Goal: Task Accomplishment & Management: Use online tool/utility

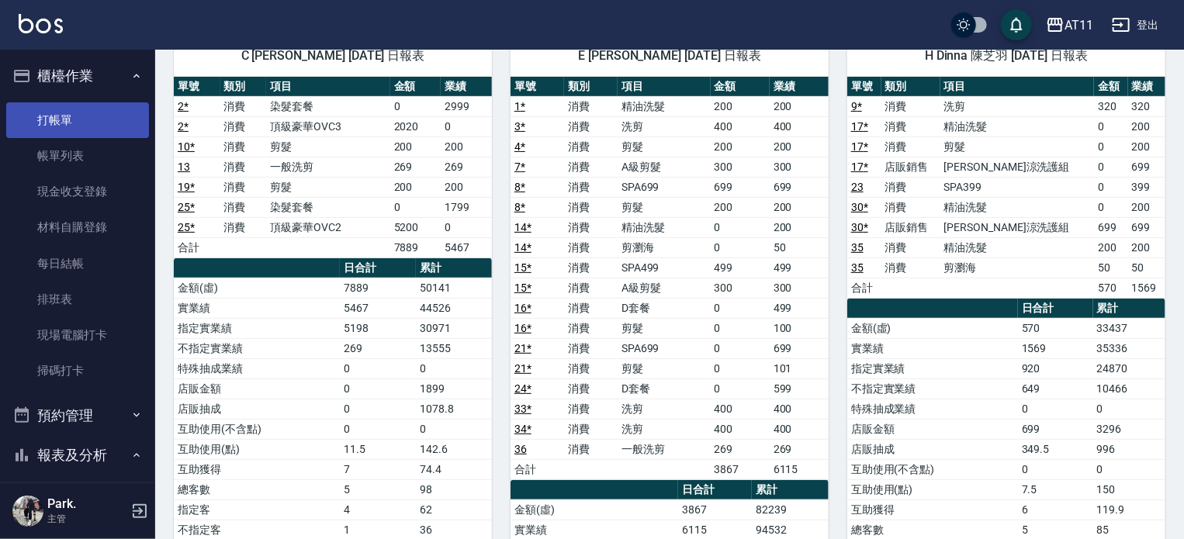
click at [64, 117] on link "打帳單" at bounding box center [77, 120] width 143 height 36
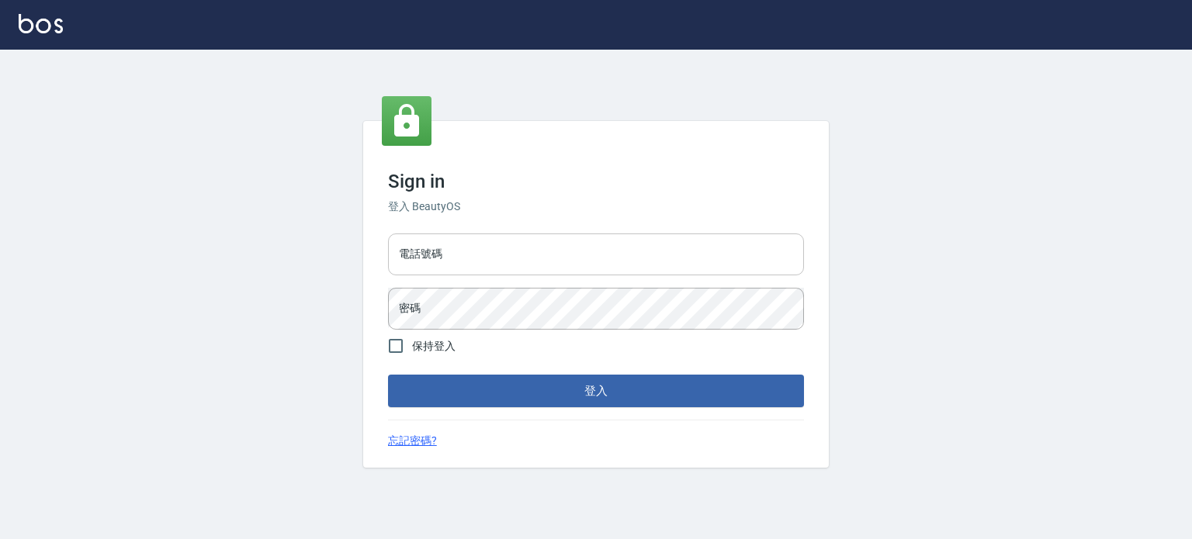
click at [752, 265] on input "電話號碼" at bounding box center [596, 255] width 416 height 42
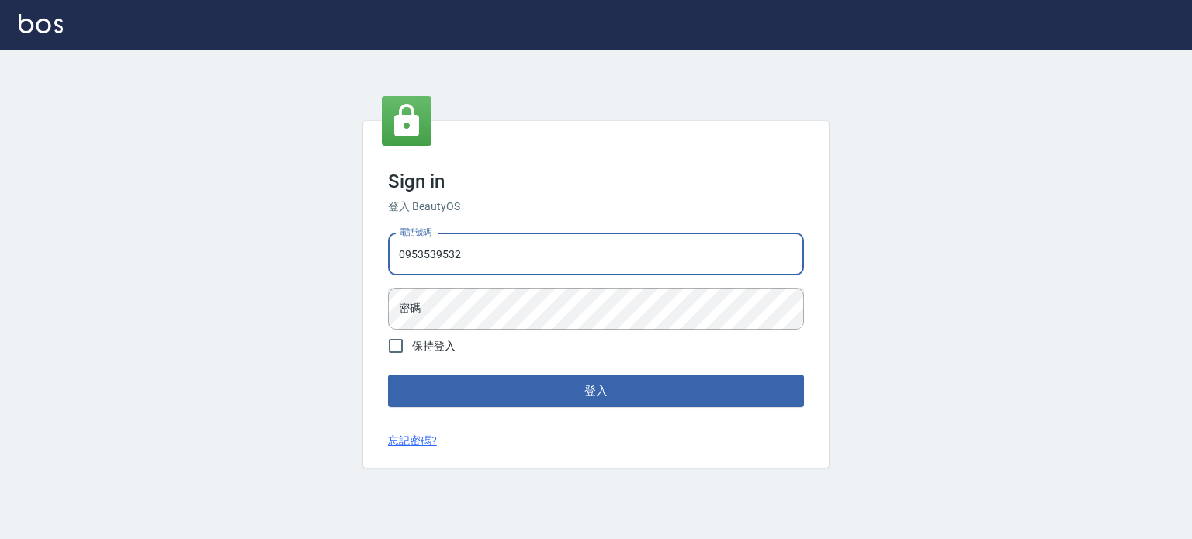
type input "0953539532"
click at [781, 232] on div "電話號碼 [PHONE_NUMBER] 電話號碼 密碼 密碼" at bounding box center [596, 281] width 428 height 109
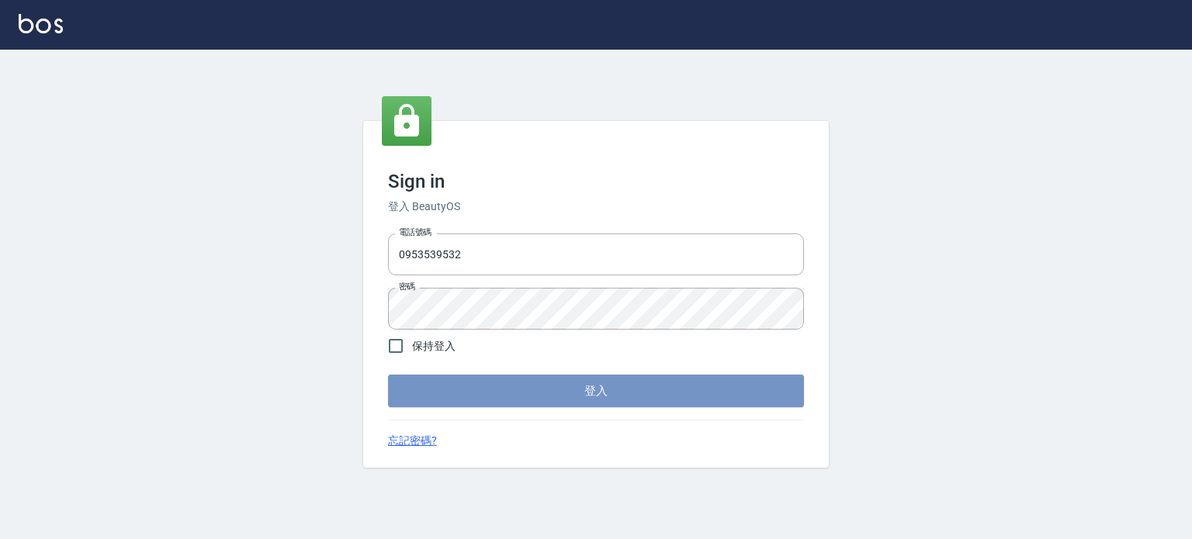
click at [715, 393] on button "登入" at bounding box center [596, 391] width 416 height 33
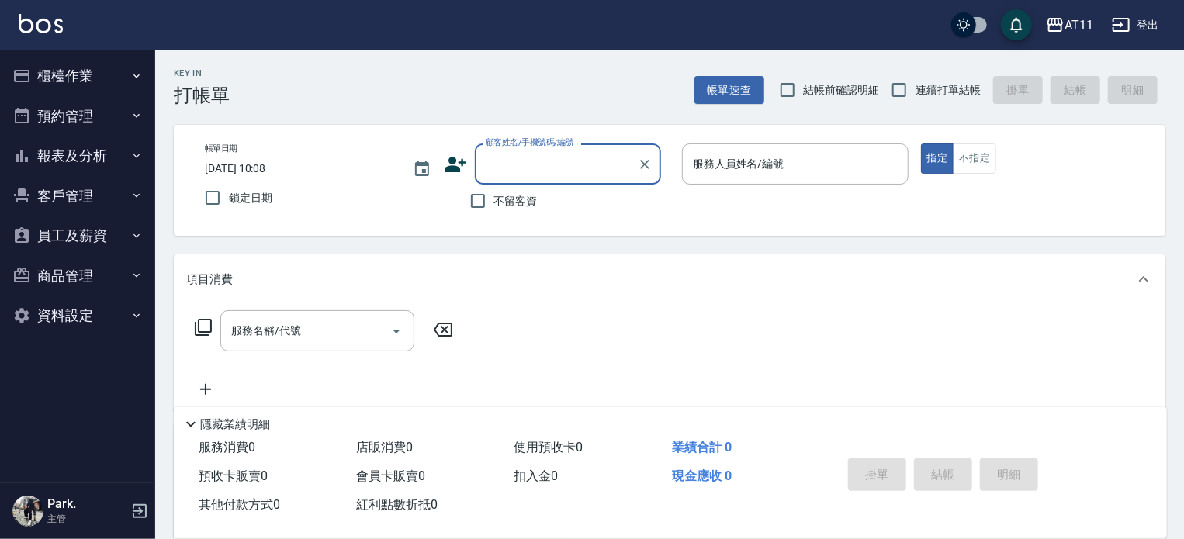
click at [88, 151] on button "報表及分析" at bounding box center [77, 156] width 143 height 40
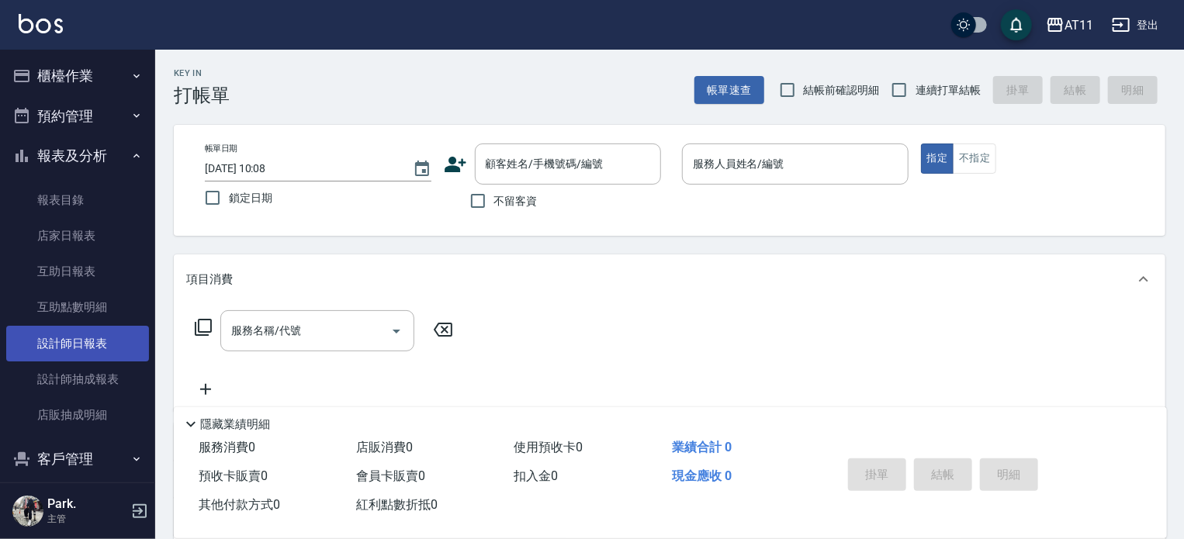
click at [75, 344] on link "設計師日報表" at bounding box center [77, 344] width 143 height 36
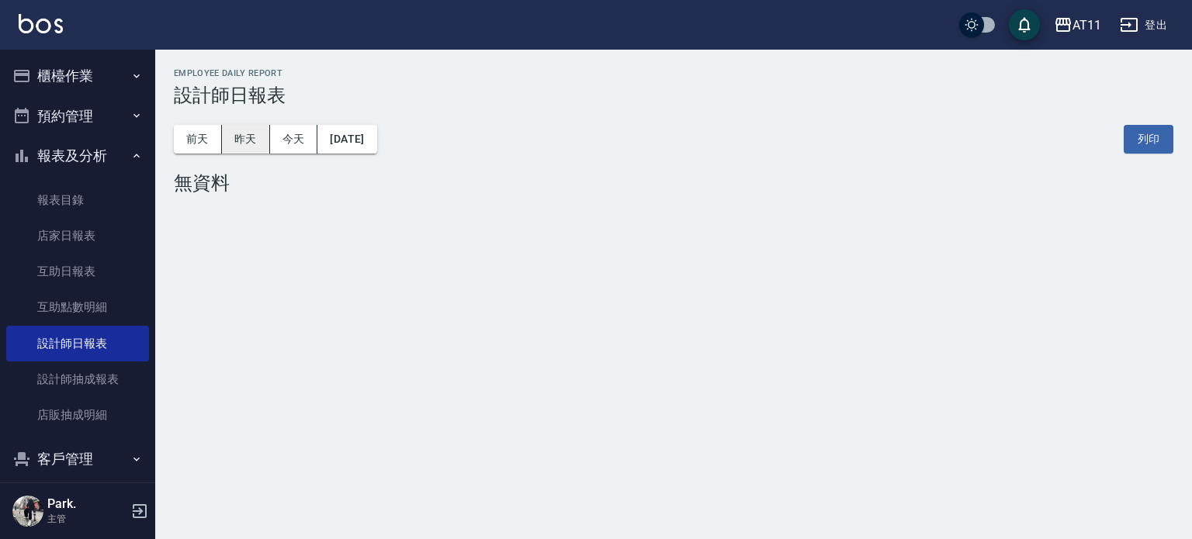
click at [247, 146] on button "昨天" at bounding box center [246, 139] width 48 height 29
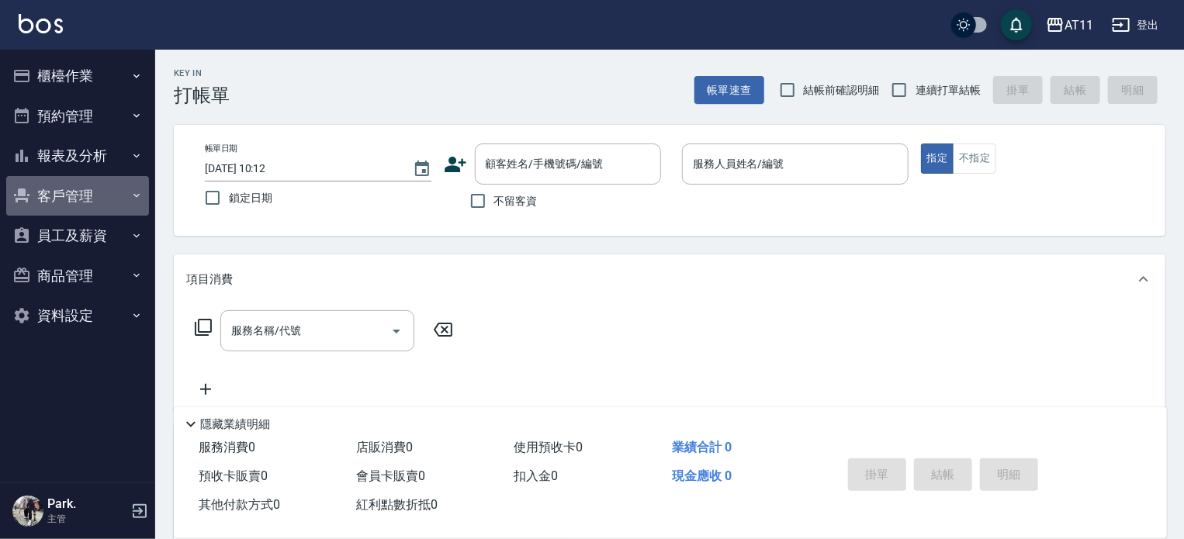
click at [55, 207] on button "客戶管理" at bounding box center [77, 196] width 143 height 40
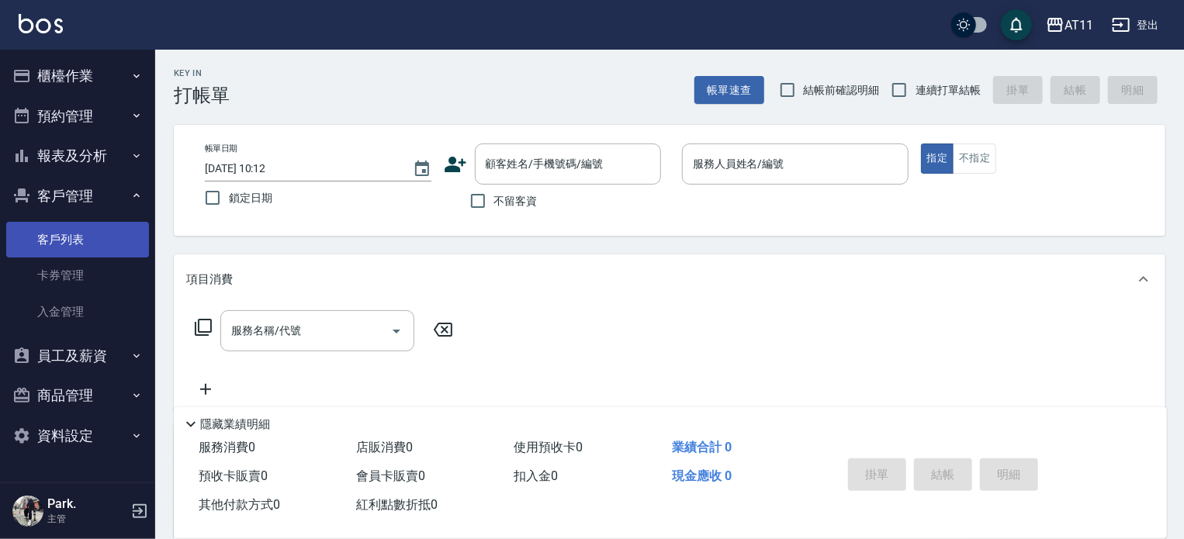
click at [67, 234] on link "客戶列表" at bounding box center [77, 240] width 143 height 36
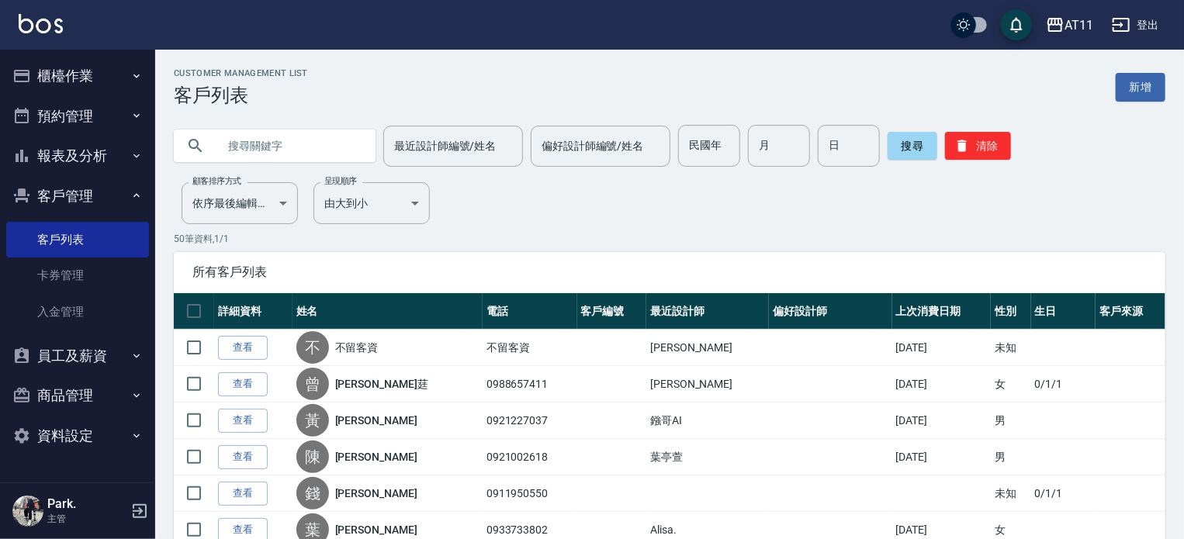
click at [282, 142] on input "text" at bounding box center [290, 146] width 146 height 42
type input "j"
type input "5"
type input "真"
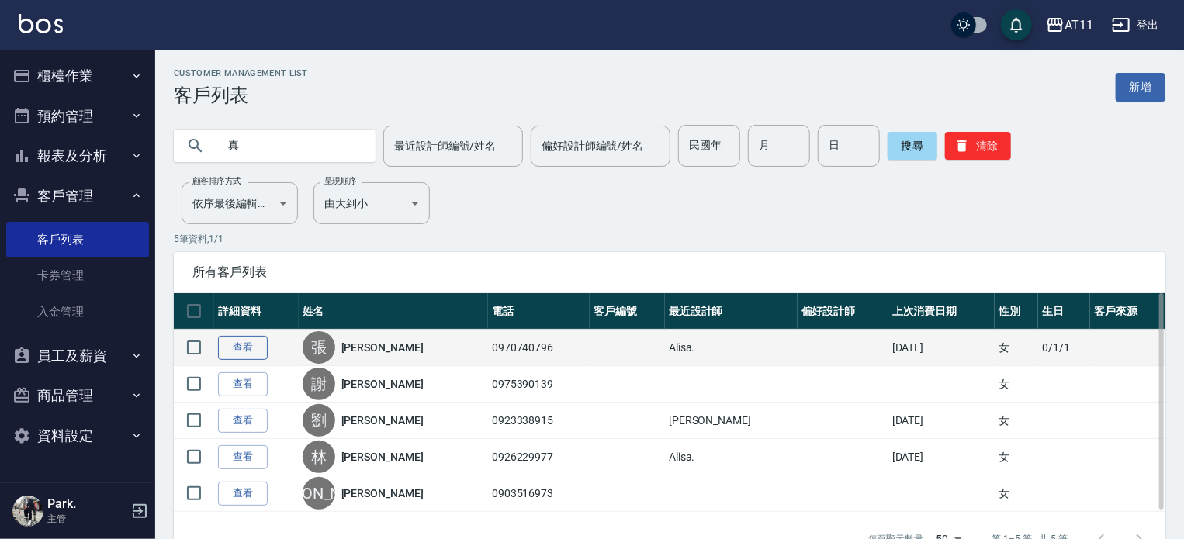
click at [253, 348] on link "查看" at bounding box center [243, 348] width 50 height 24
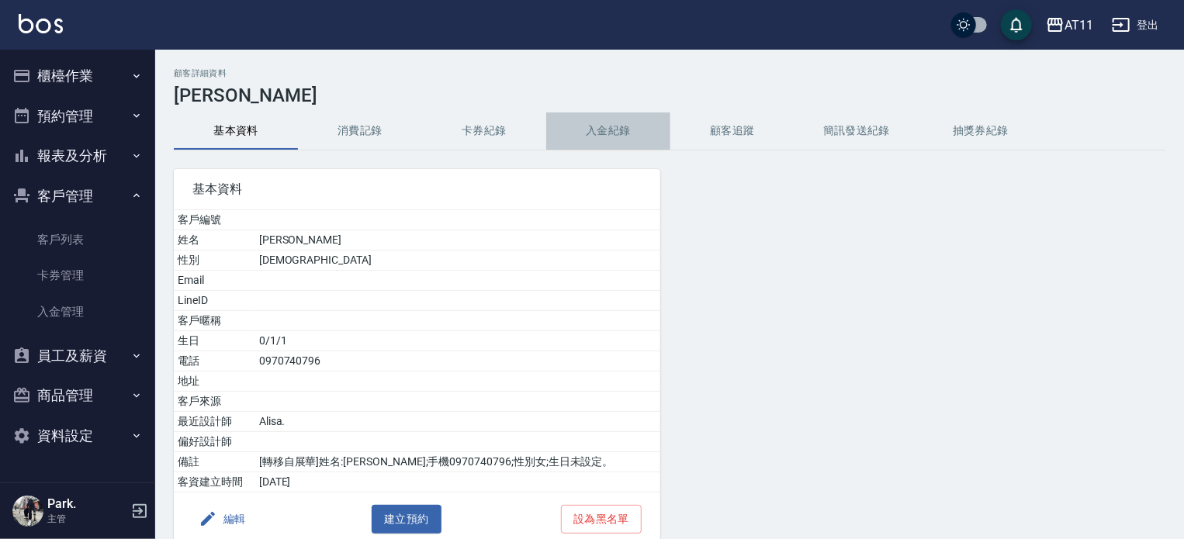
click at [615, 130] on button "入金紀錄" at bounding box center [608, 131] width 124 height 37
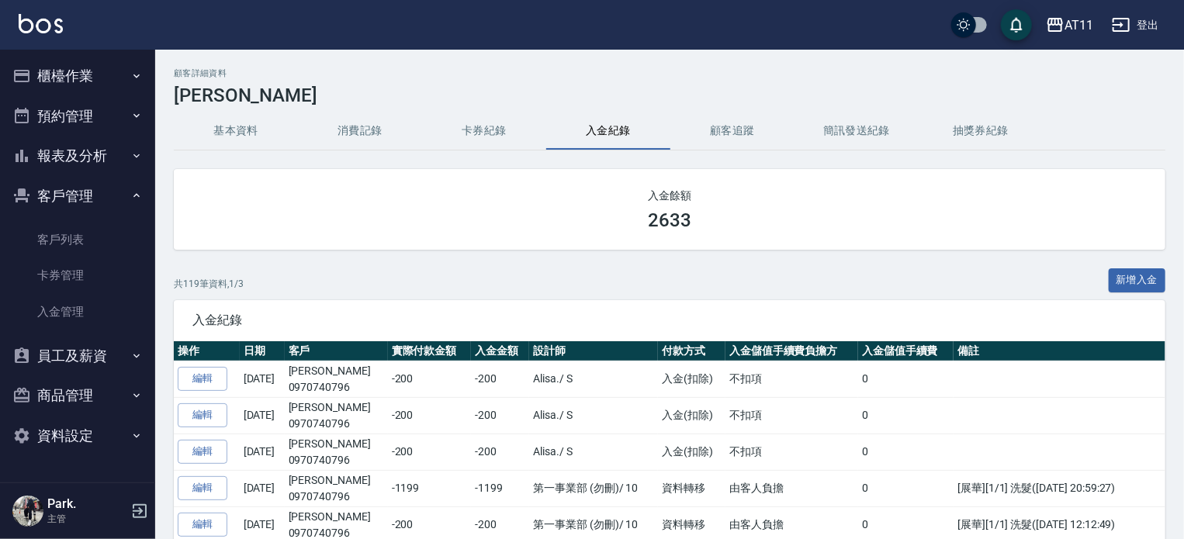
click at [50, 71] on button "櫃檯作業" at bounding box center [77, 76] width 143 height 40
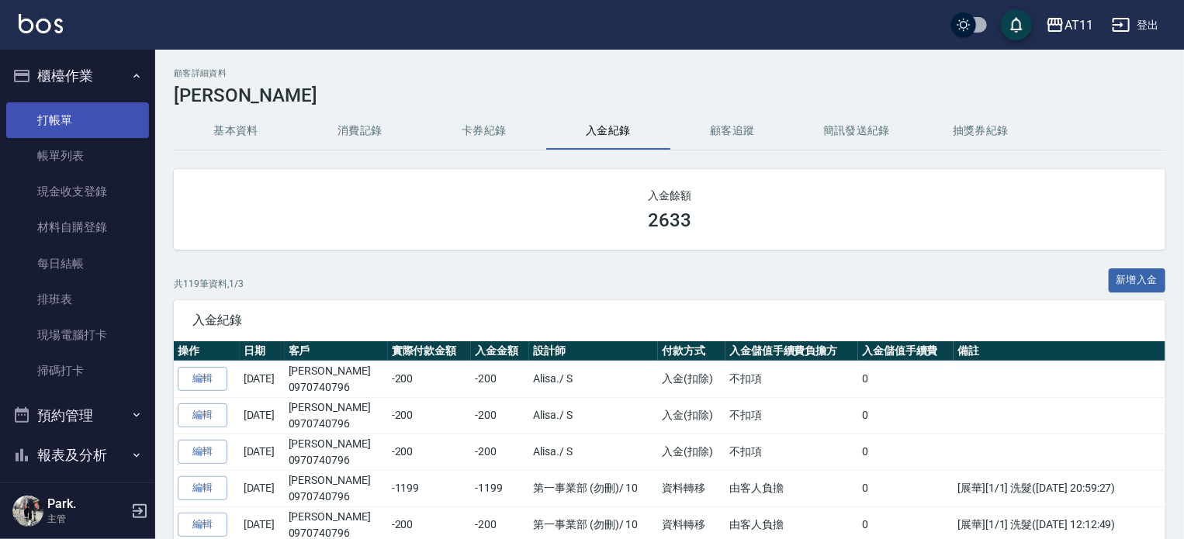
click at [60, 112] on link "打帳單" at bounding box center [77, 120] width 143 height 36
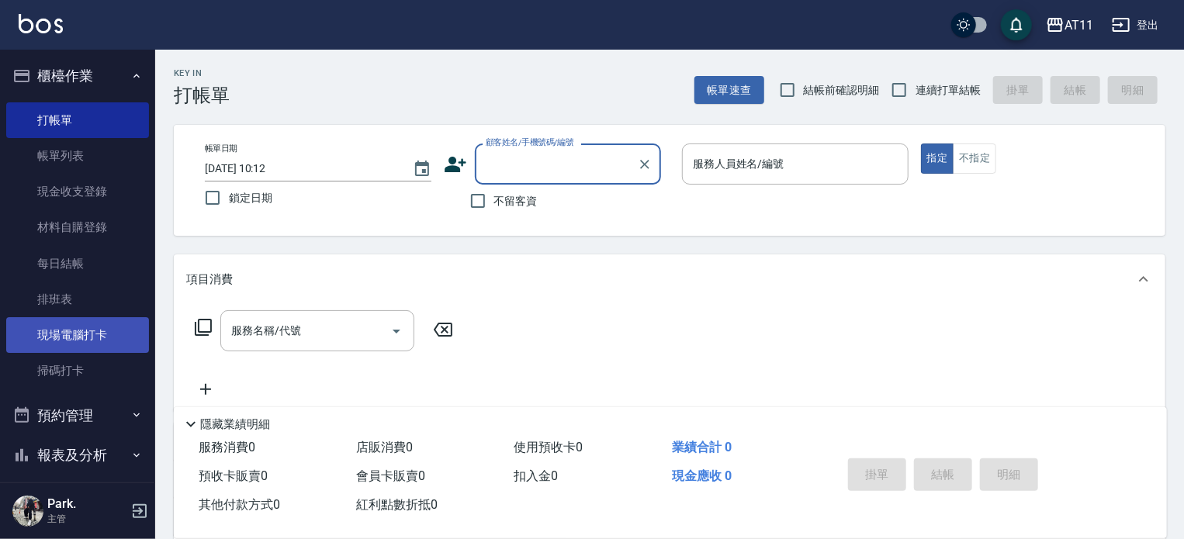
click at [81, 331] on link "現場電腦打卡" at bounding box center [77, 335] width 143 height 36
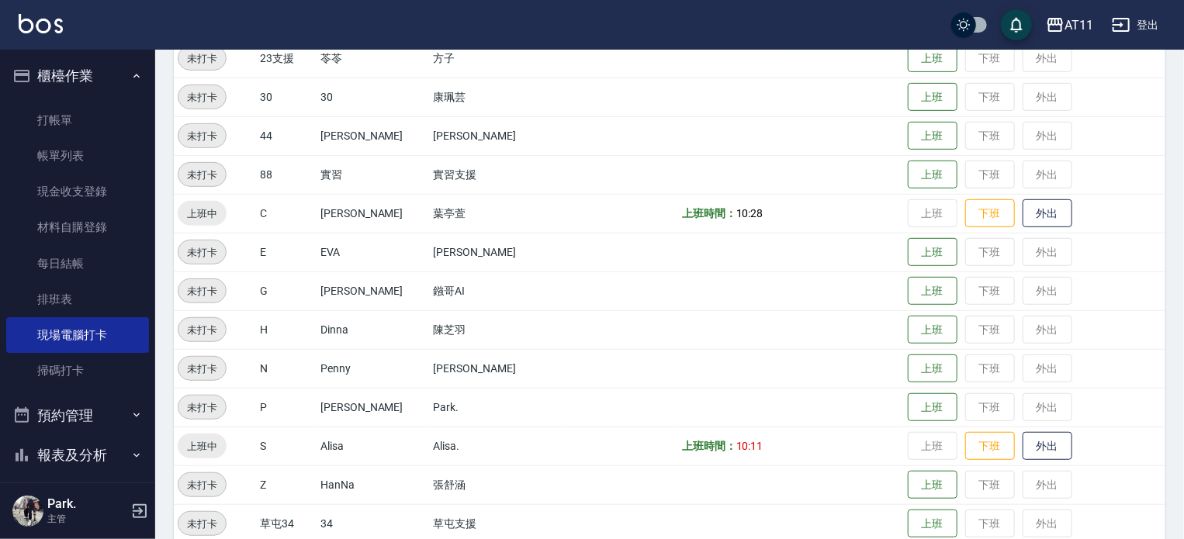
scroll to position [466, 0]
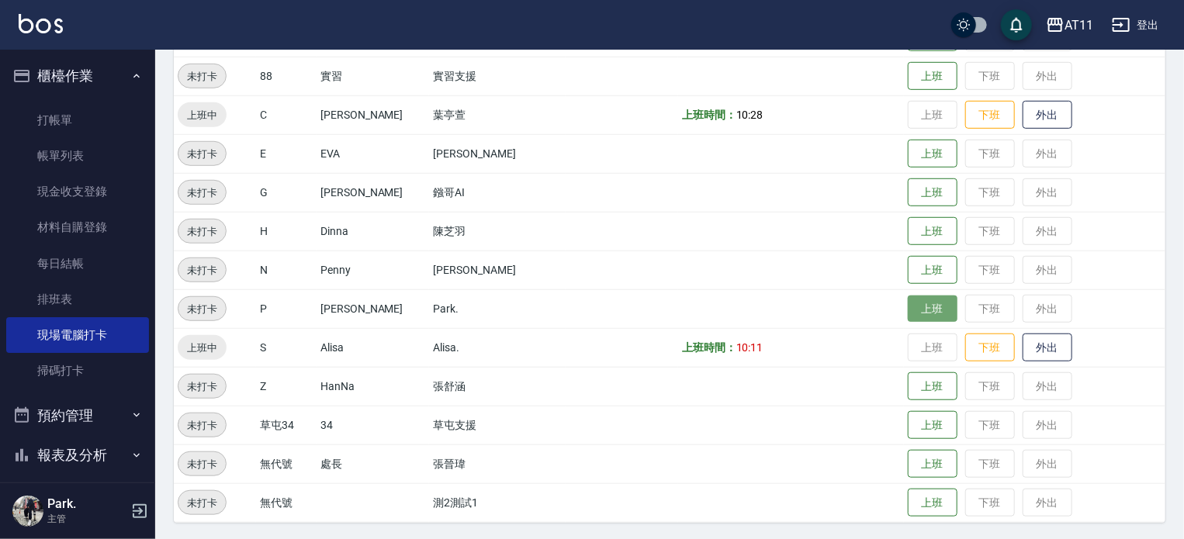
click at [919, 307] on button "上班" at bounding box center [933, 309] width 50 height 27
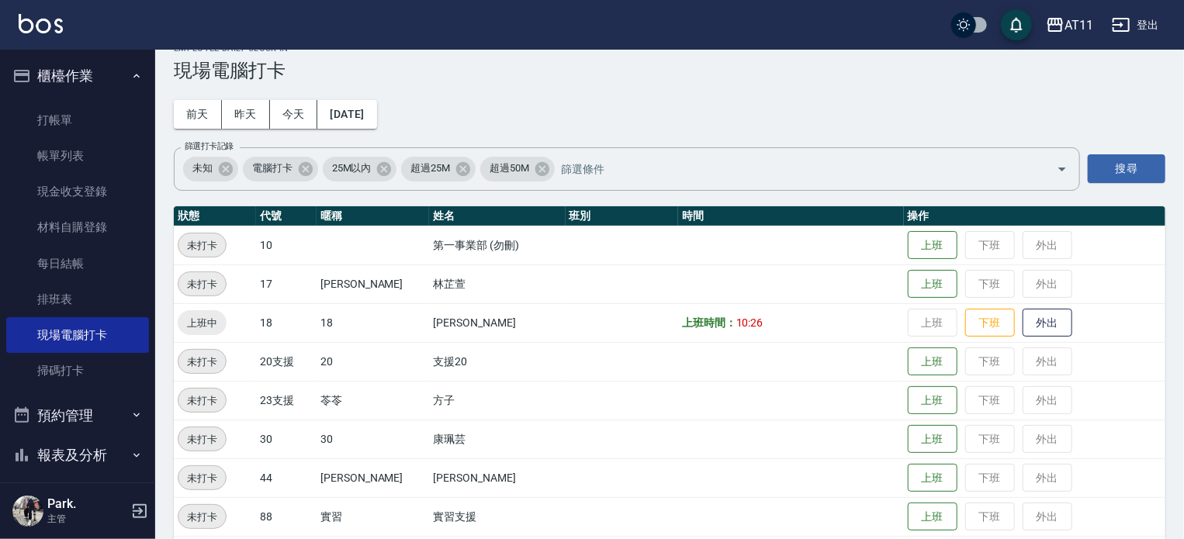
scroll to position [0, 0]
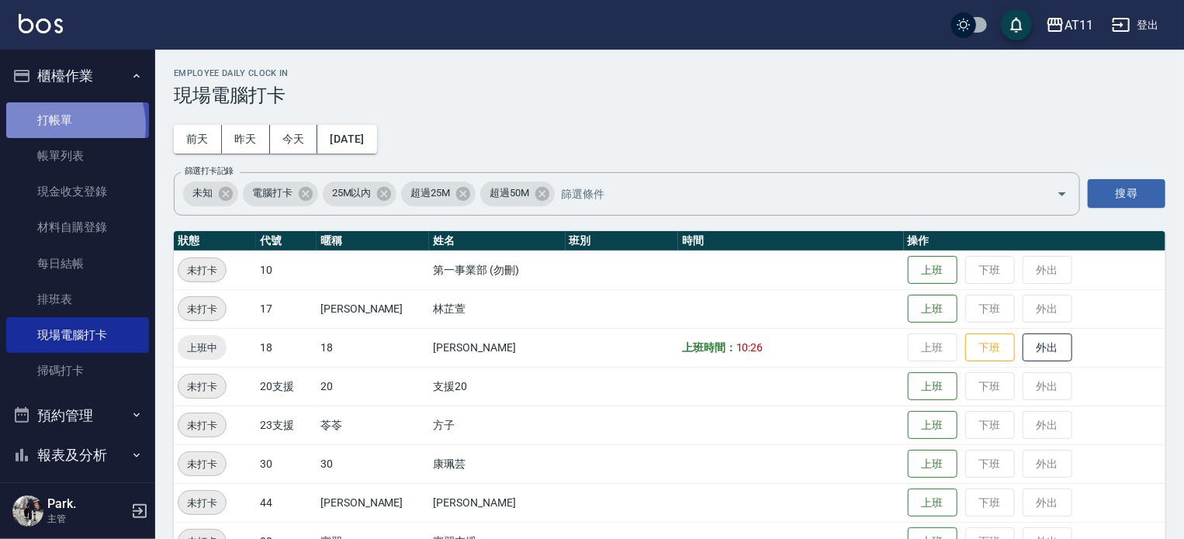
click at [59, 126] on link "打帳單" at bounding box center [77, 120] width 143 height 36
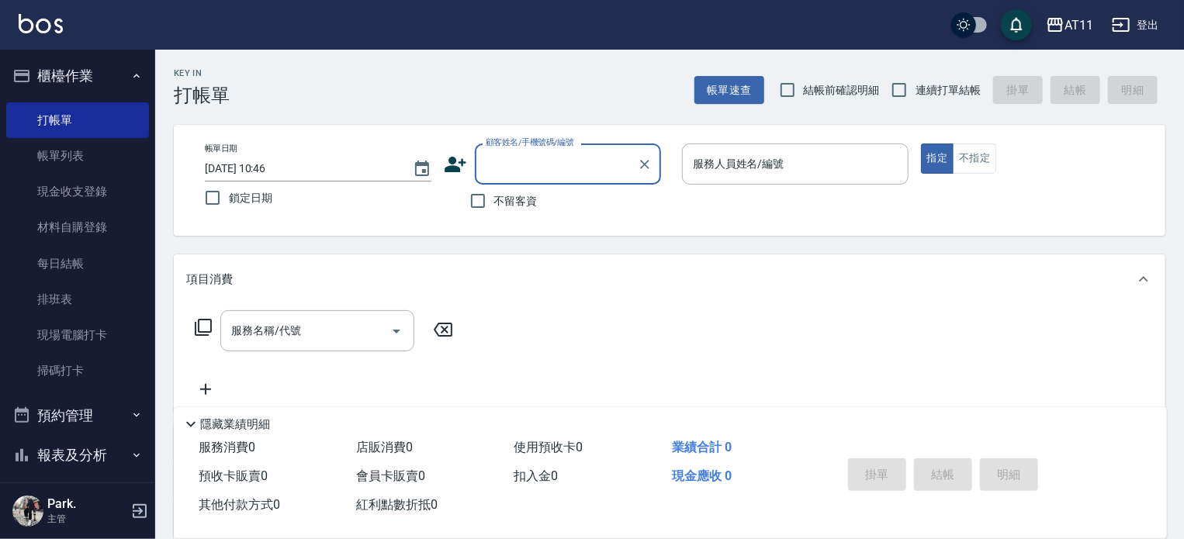
click at [89, 74] on button "櫃檯作業" at bounding box center [77, 76] width 143 height 40
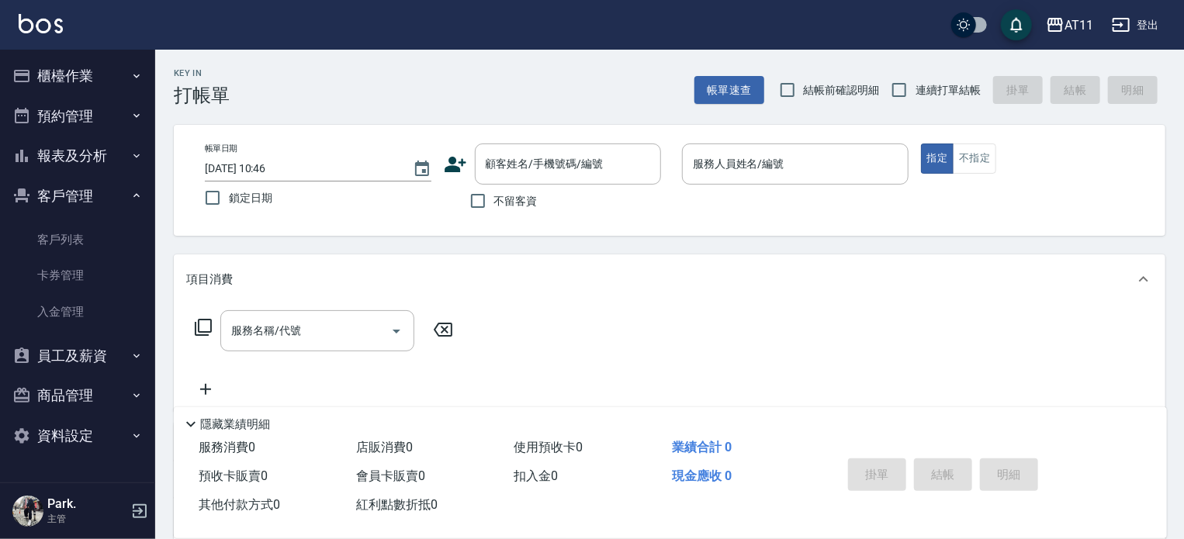
click at [85, 189] on button "客戶管理" at bounding box center [77, 196] width 143 height 40
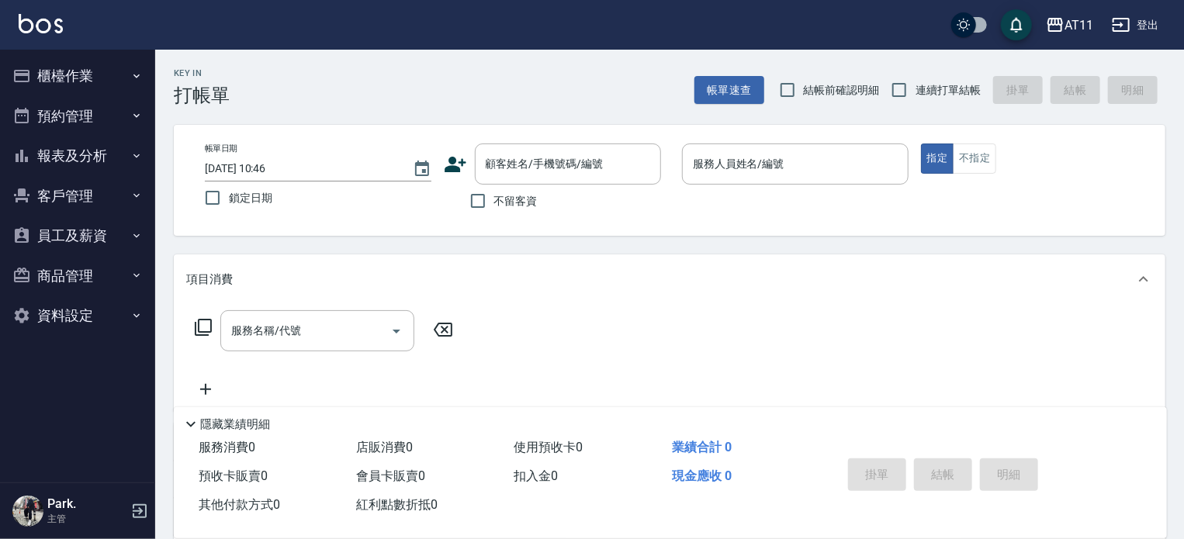
click at [79, 142] on button "報表及分析" at bounding box center [77, 156] width 143 height 40
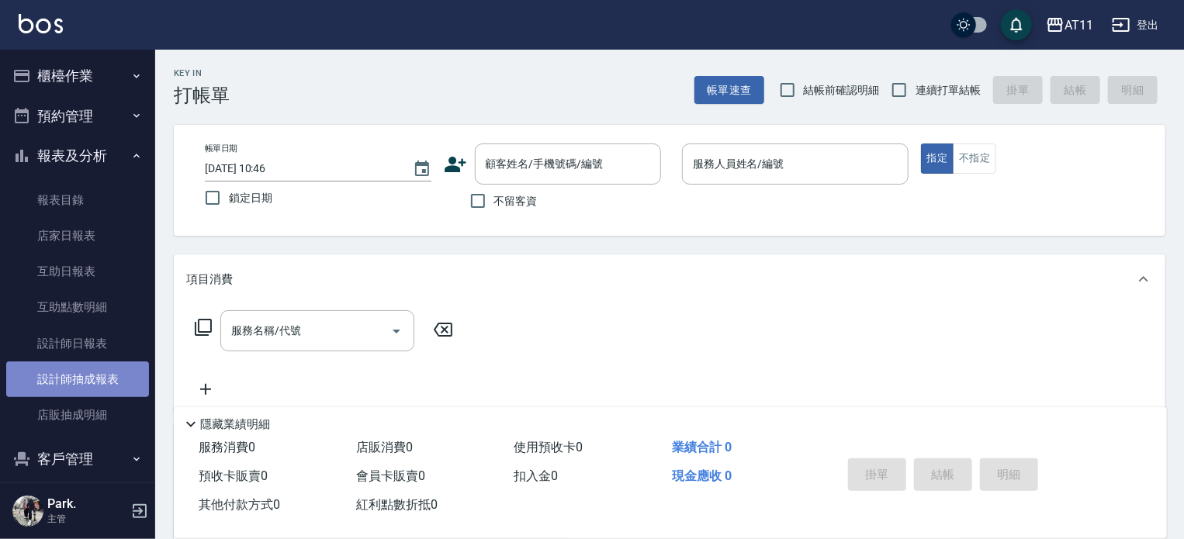
click at [89, 384] on link "設計師抽成報表" at bounding box center [77, 380] width 143 height 36
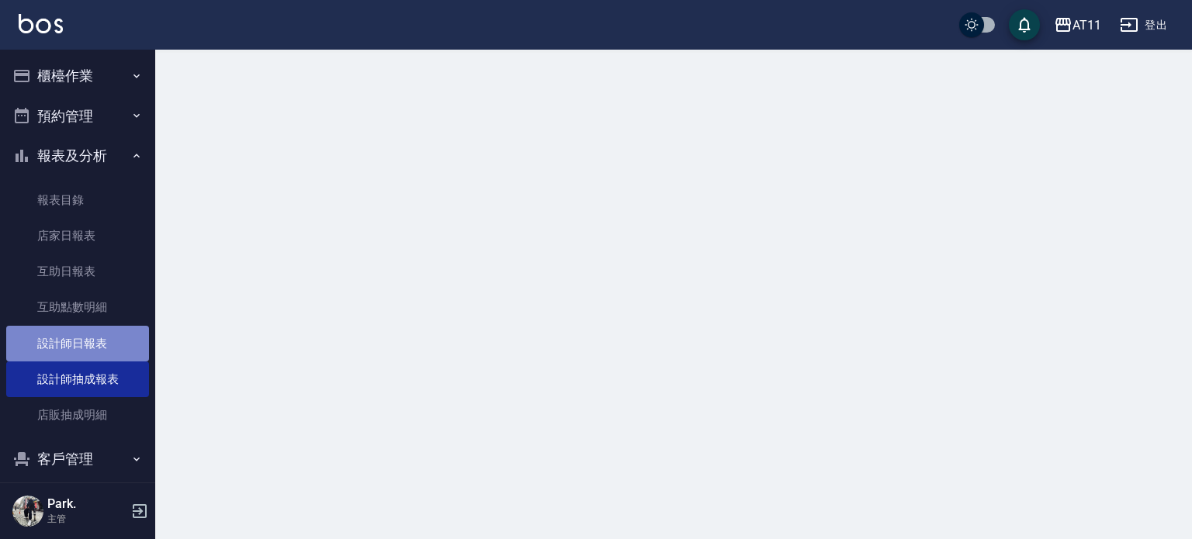
click at [89, 343] on link "設計師日報表" at bounding box center [77, 344] width 143 height 36
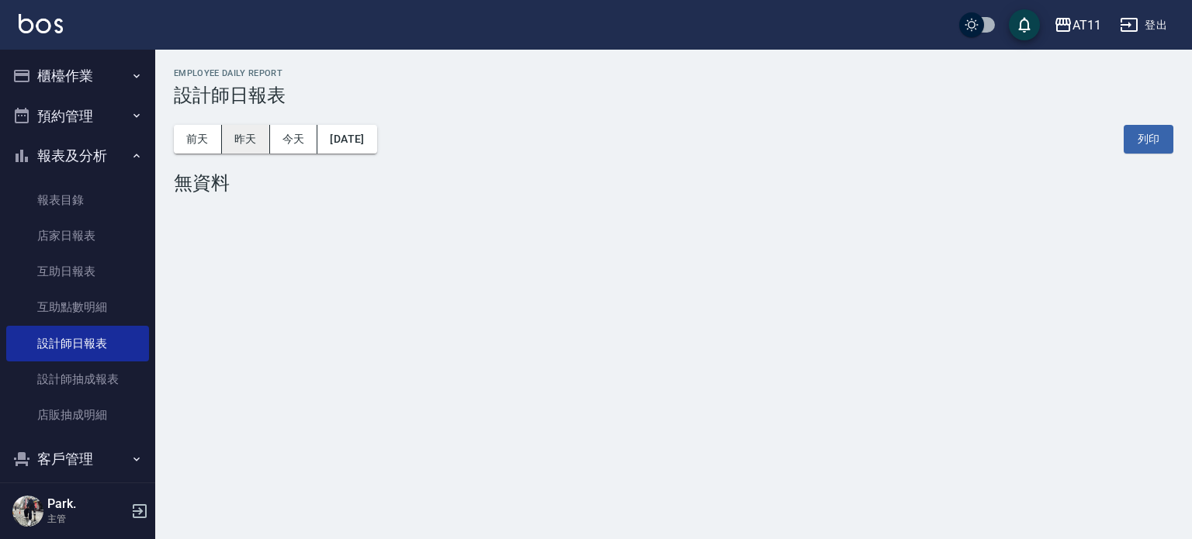
click at [239, 139] on button "昨天" at bounding box center [246, 139] width 48 height 29
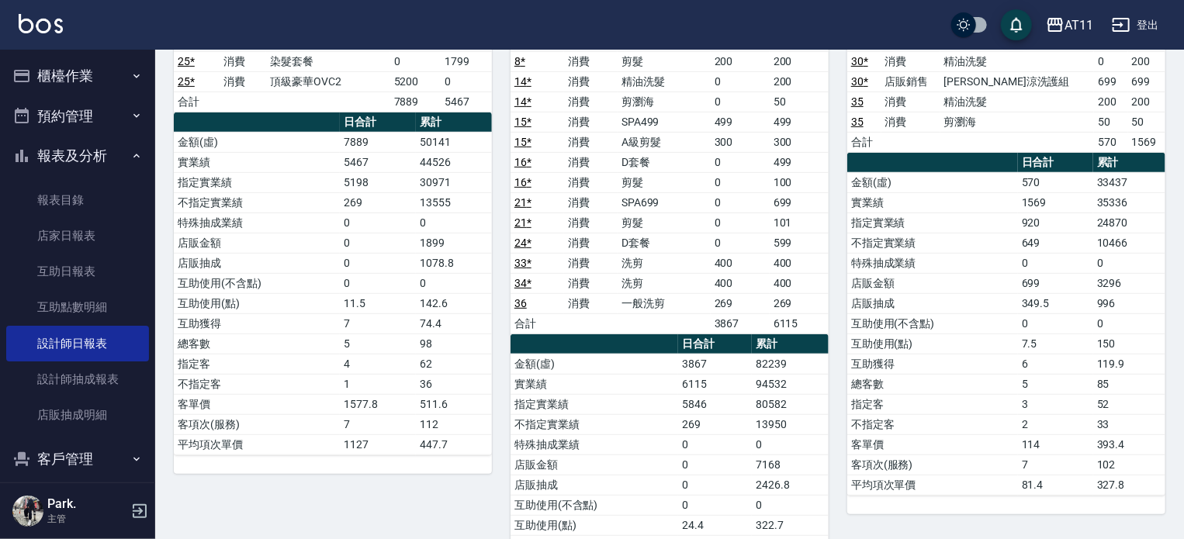
scroll to position [372, 0]
